Goal: Information Seeking & Learning: Learn about a topic

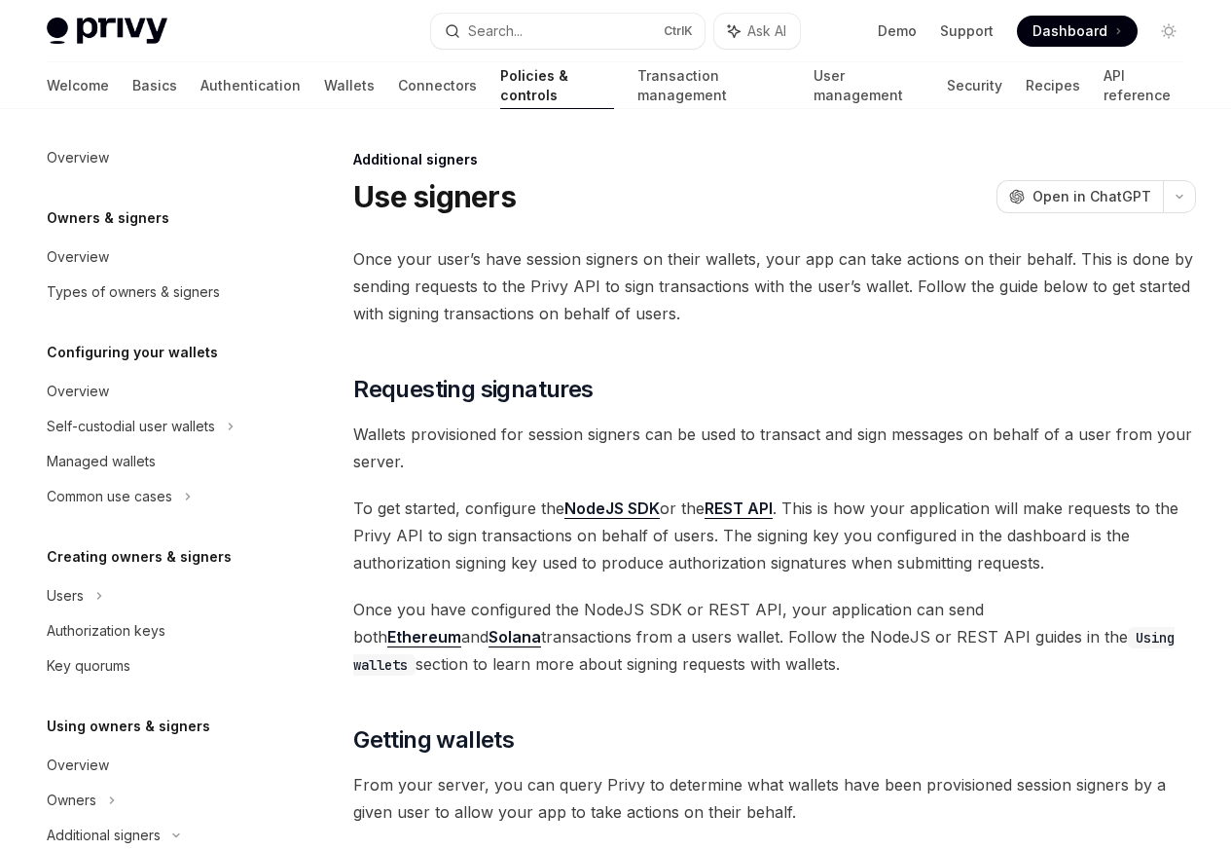
scroll to position [566, 0]
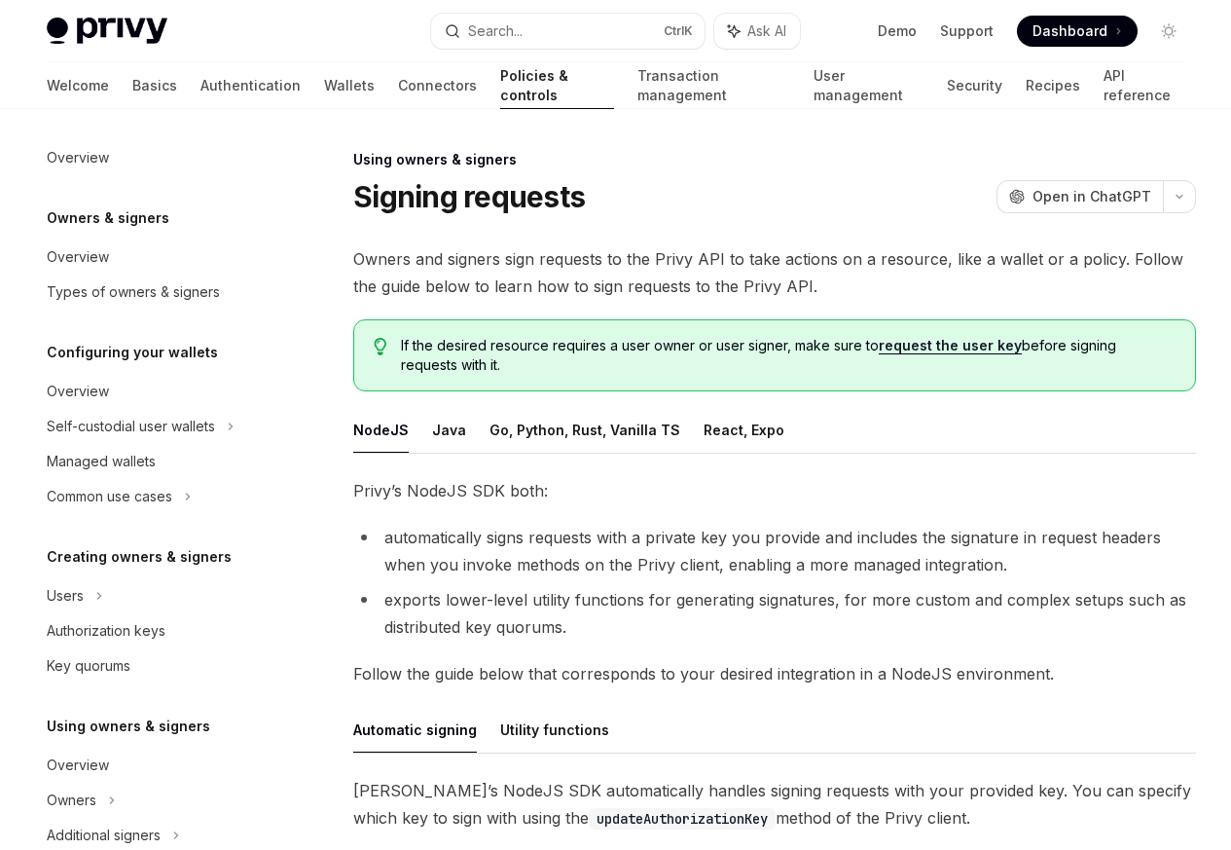
scroll to position [390, 0]
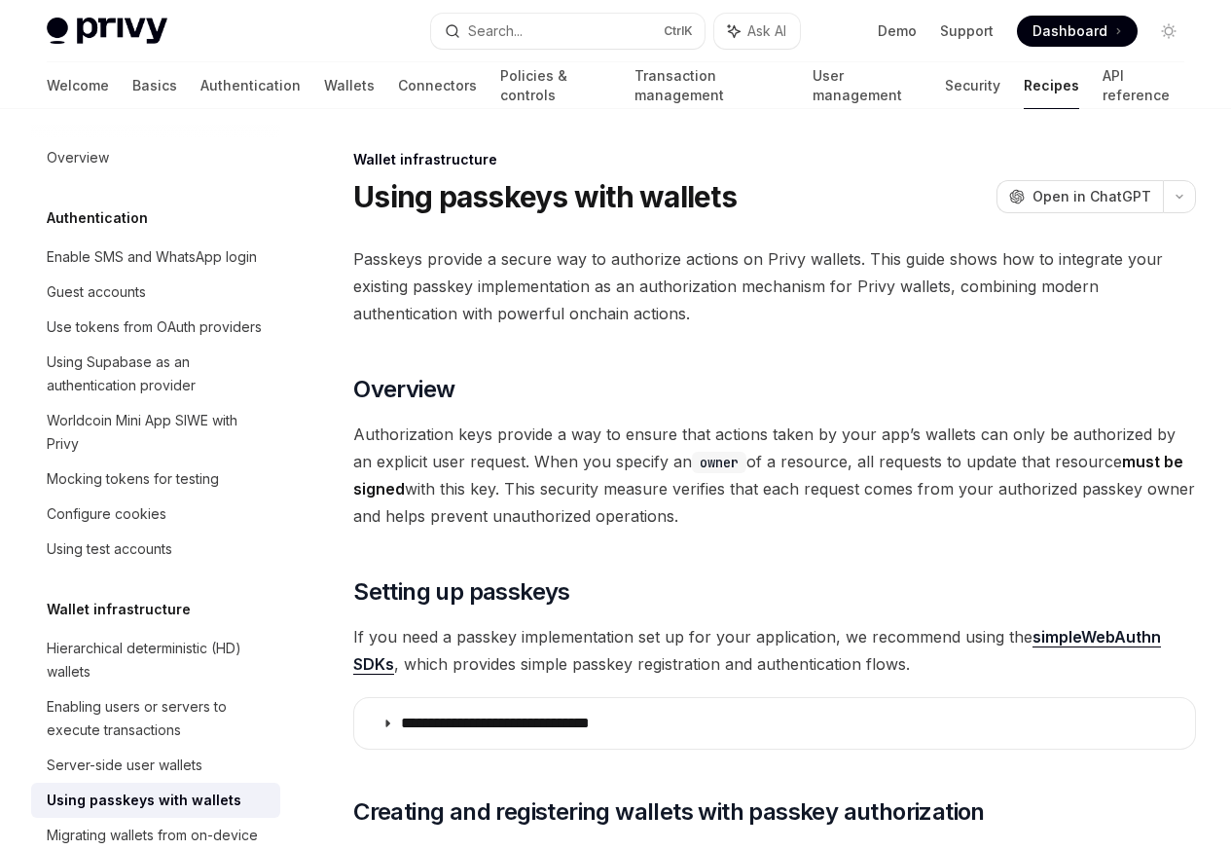
scroll to position [367, 0]
